Goal: Find specific page/section: Find specific page/section

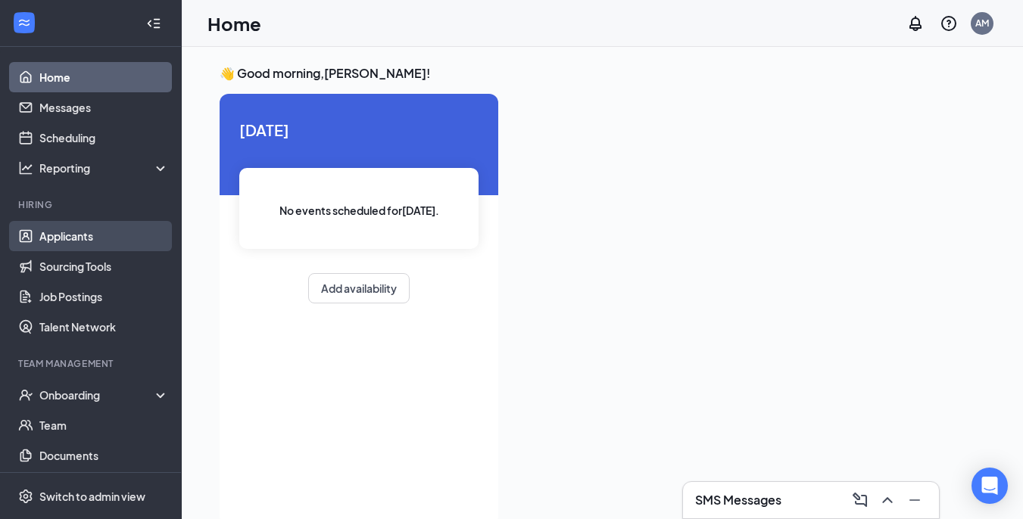
click at [76, 228] on link "Applicants" at bounding box center [103, 236] width 129 height 30
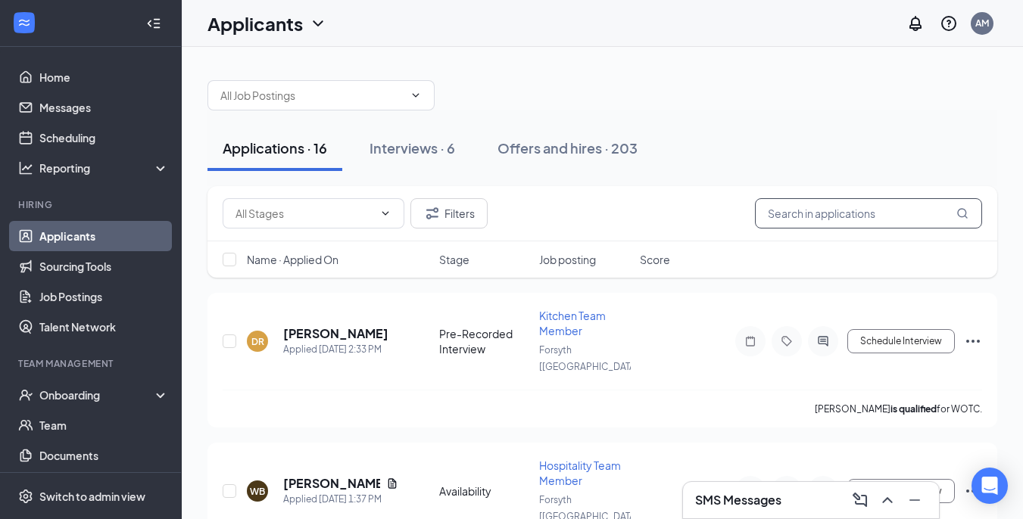
click at [837, 213] on input "text" at bounding box center [868, 213] width 227 height 30
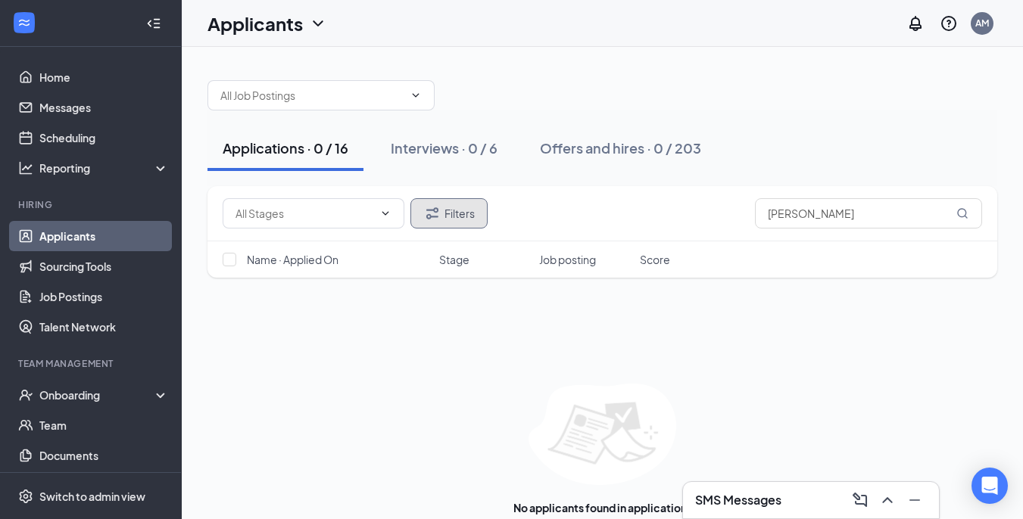
click at [461, 214] on button "Filters" at bounding box center [448, 213] width 77 height 30
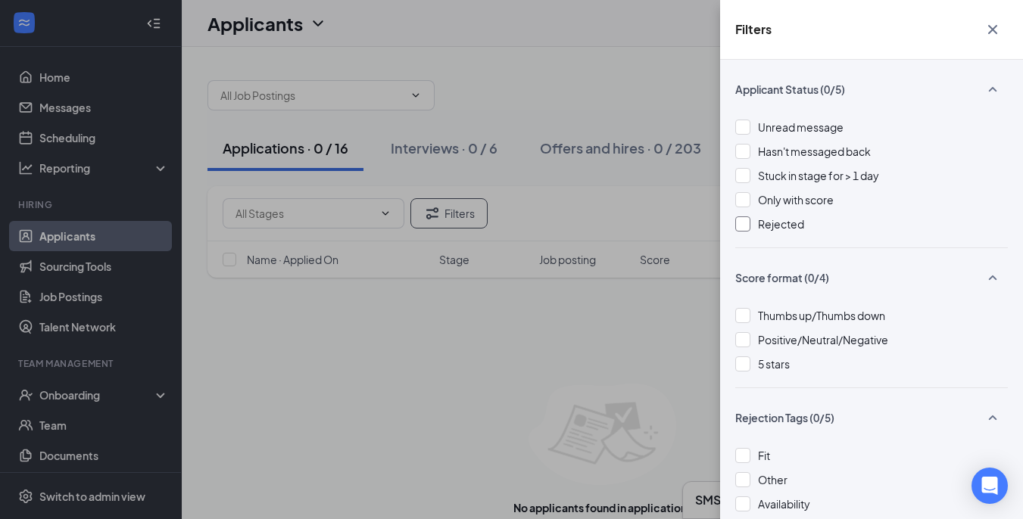
click at [740, 229] on div at bounding box center [742, 223] width 15 height 15
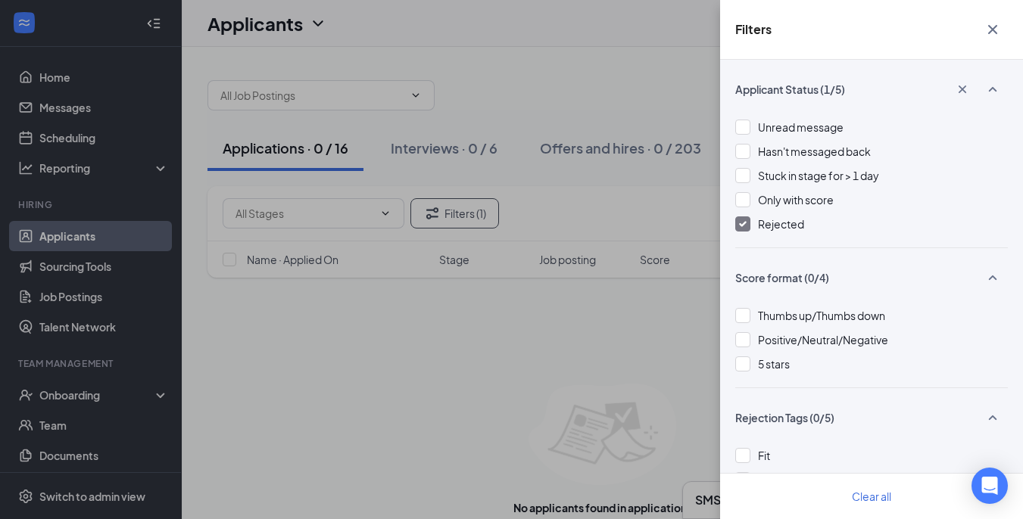
click at [630, 101] on div "Filters Applicant Status (1/5) Unread message Hasn't messaged back Stuck in sta…" at bounding box center [511, 259] width 1023 height 519
click at [305, 154] on div "Filters Applicant Status (1/5) Unread message Hasn't messaged back Stuck in sta…" at bounding box center [511, 259] width 1023 height 519
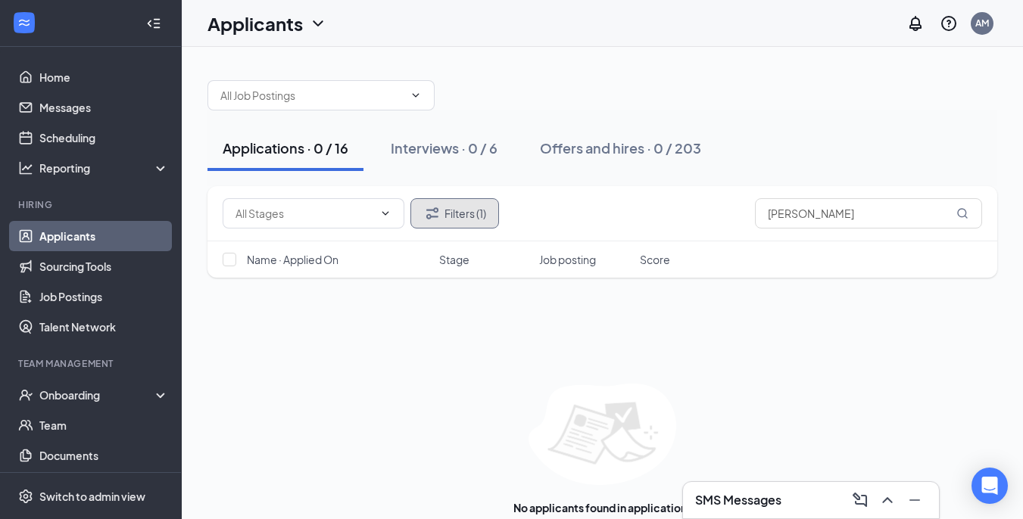
click at [440, 223] on button "Filters (1)" at bounding box center [454, 213] width 89 height 30
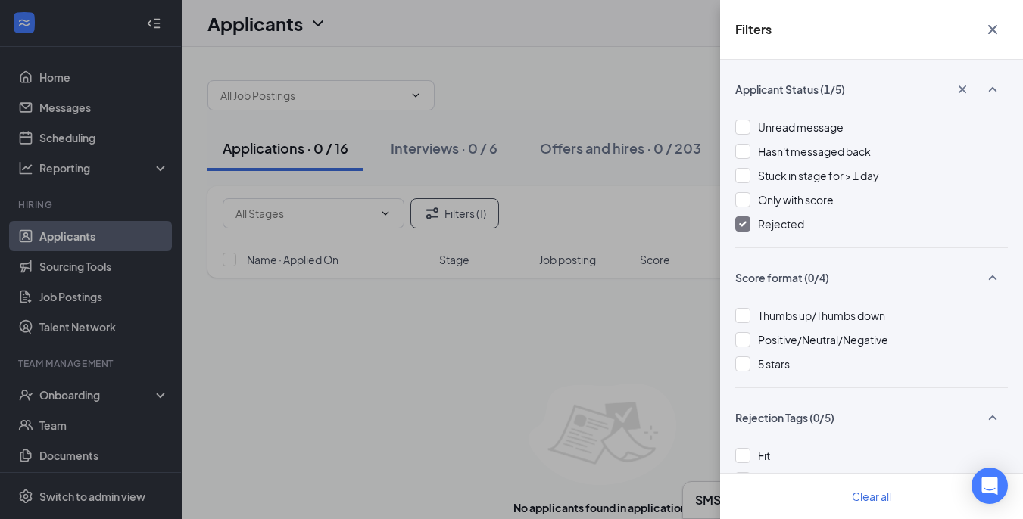
click at [538, 63] on div "Filters Applicant Status (1/5) Unread message Hasn't messaged back Stuck in sta…" at bounding box center [511, 259] width 1023 height 519
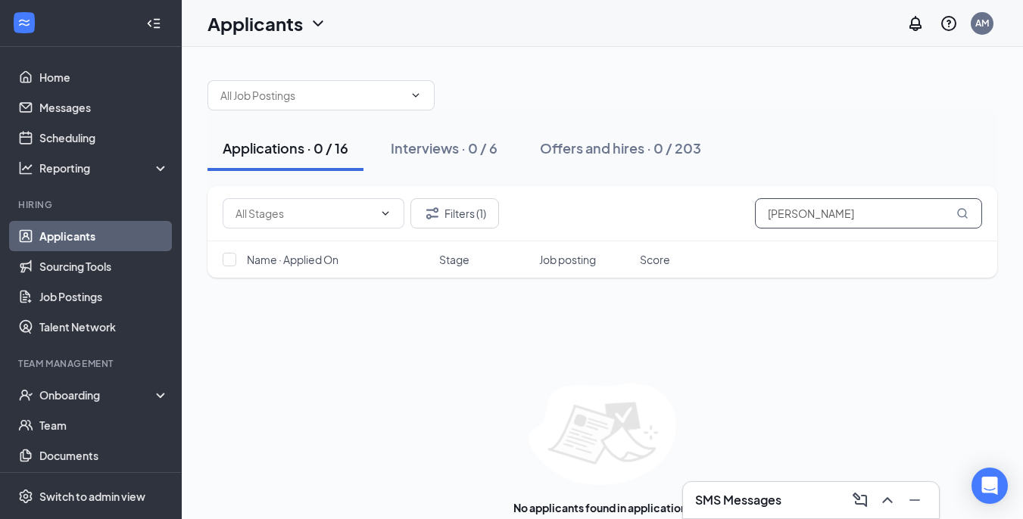
click at [850, 223] on input "[PERSON_NAME]" at bounding box center [868, 213] width 227 height 30
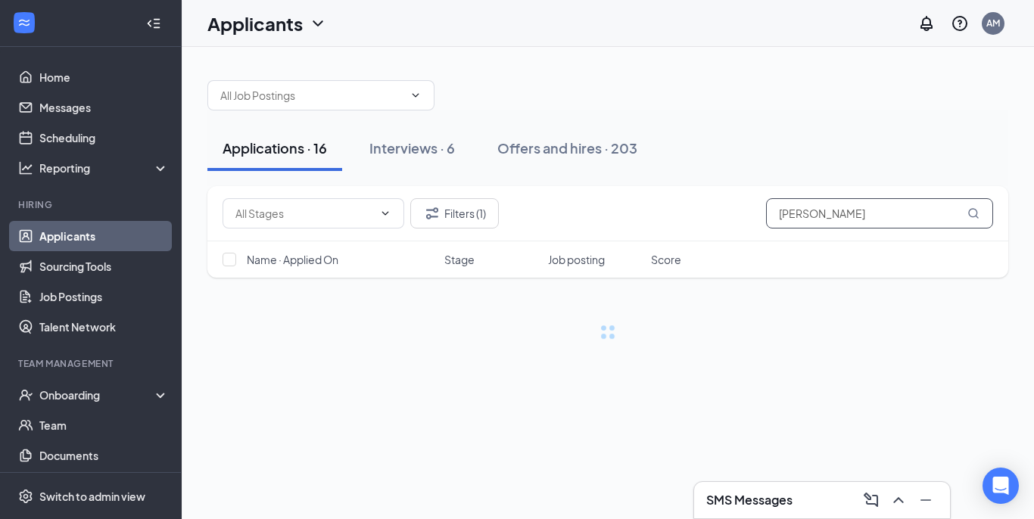
type input "[PERSON_NAME]"
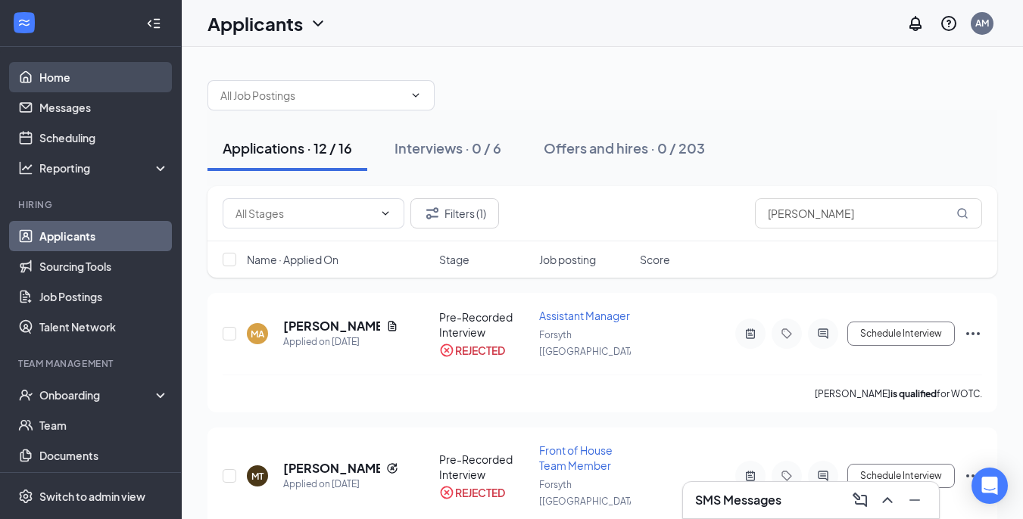
click at [54, 70] on link "Home" at bounding box center [103, 77] width 129 height 30
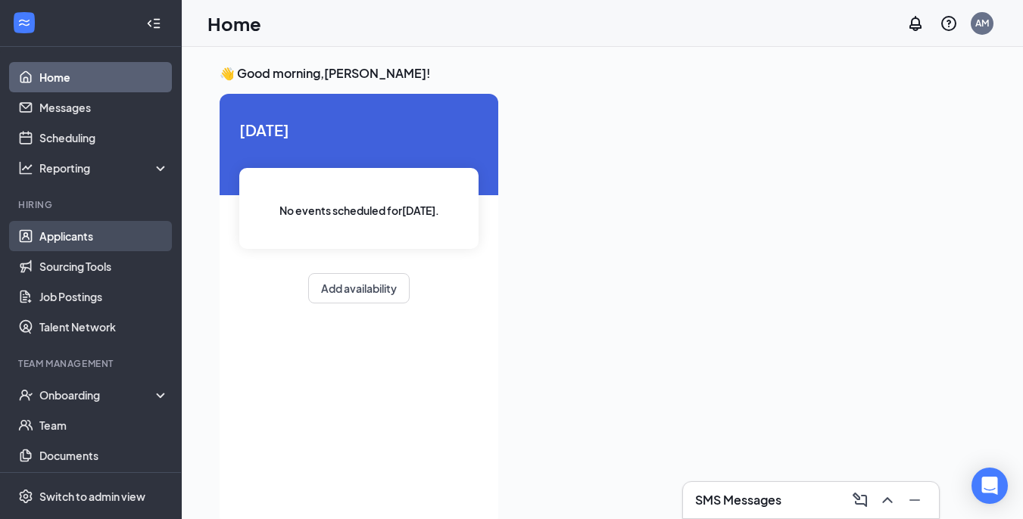
click at [65, 241] on link "Applicants" at bounding box center [103, 236] width 129 height 30
